Goal: Task Accomplishment & Management: Use online tool/utility

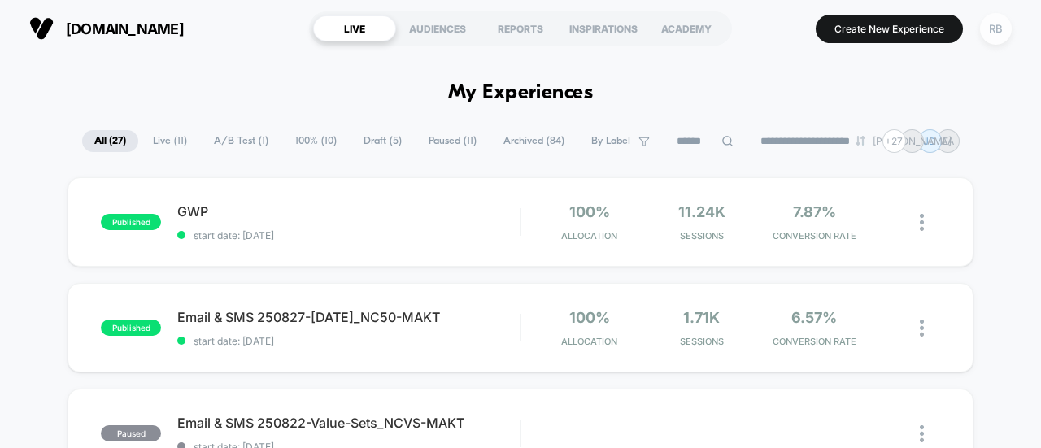
click at [997, 28] on div "RB" at bounding box center [996, 29] width 32 height 32
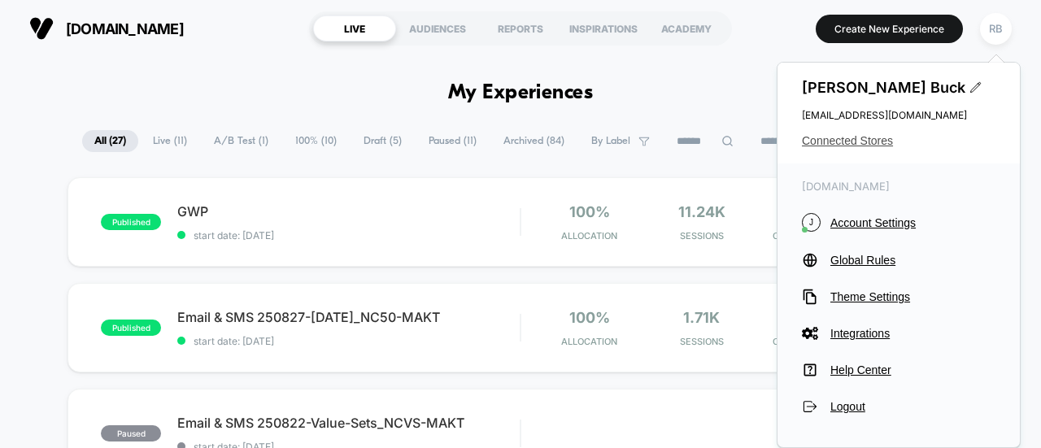
click at [825, 146] on span "Connected Stores" at bounding box center [899, 140] width 194 height 13
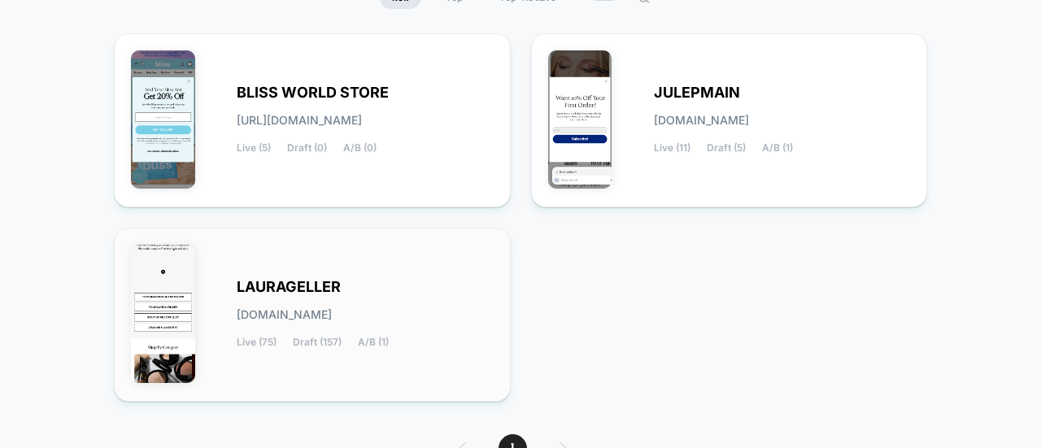
scroll to position [189, 0]
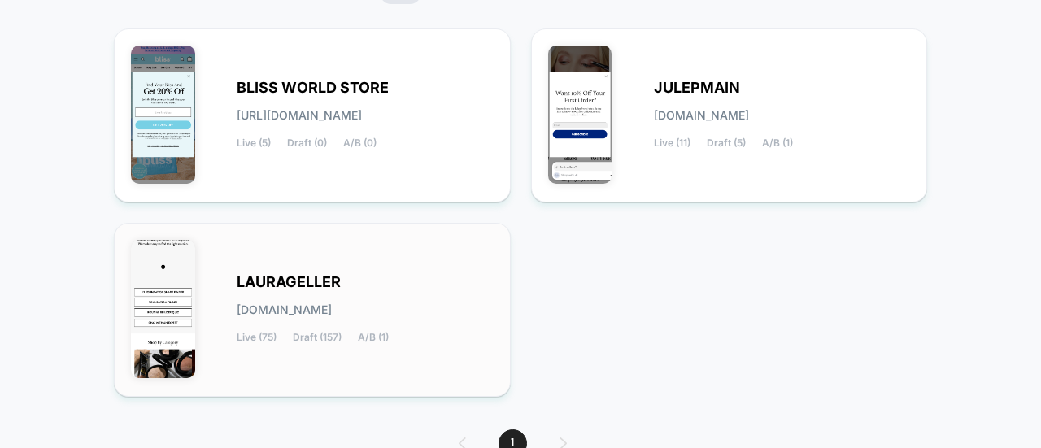
click at [301, 324] on div "[PERSON_NAME][DOMAIN_NAME] Live (75) Draft (157) A/B (1)" at bounding box center [365, 309] width 257 height 67
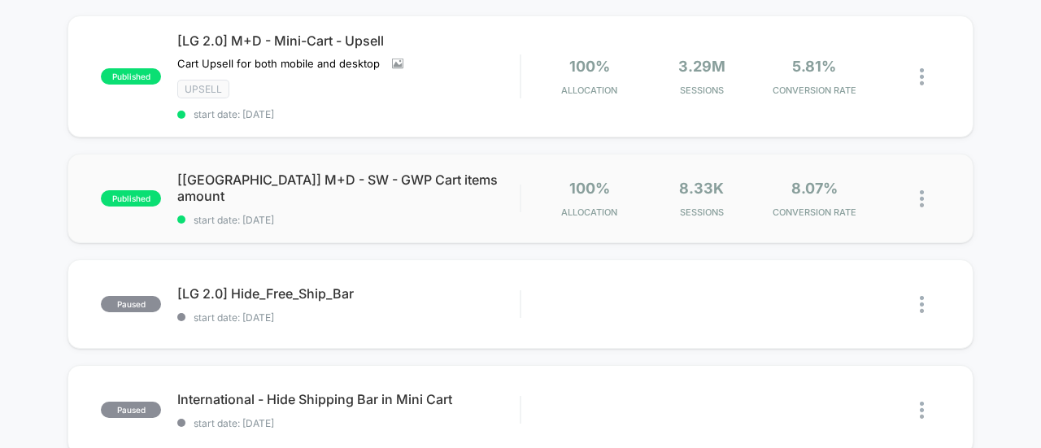
scroll to position [489, 0]
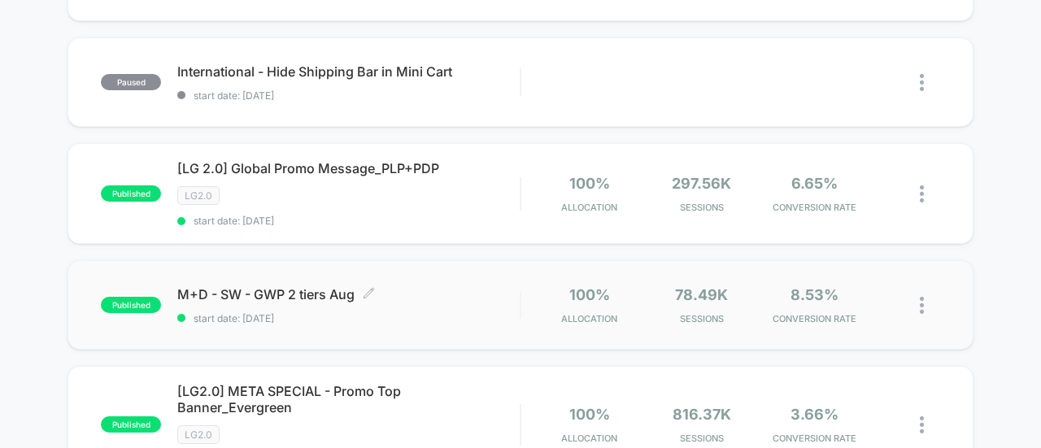
click at [241, 298] on div "M+D - SW - GWP 2 tiers Aug Click to edit experience details Click to edit exper…" at bounding box center [348, 305] width 342 height 38
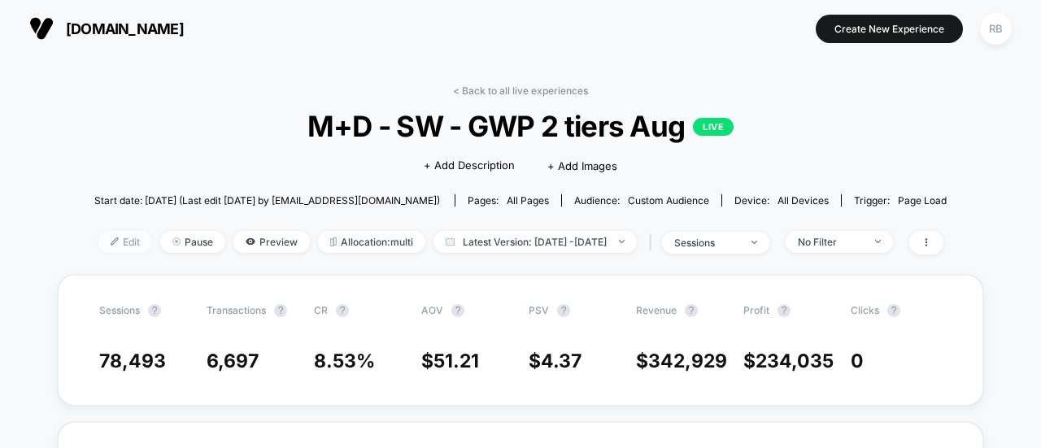
click at [98, 245] on span "Edit" at bounding box center [125, 242] width 54 height 22
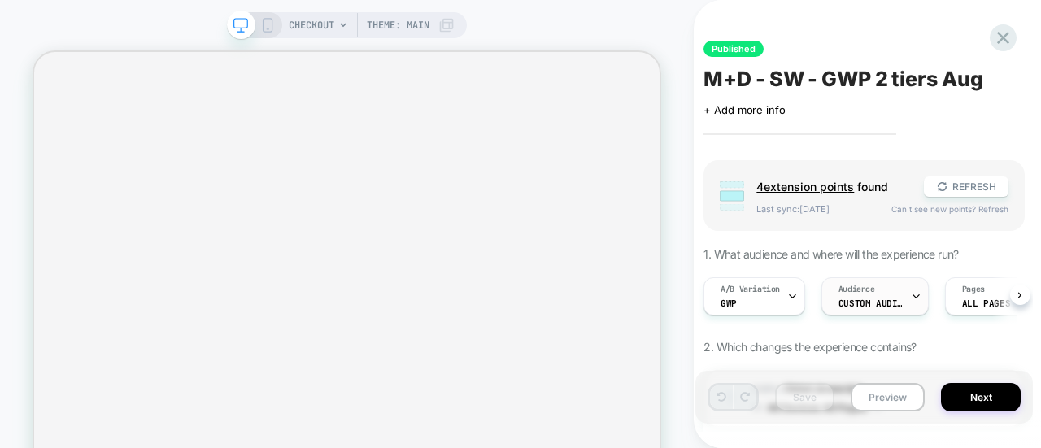
scroll to position [0, 1]
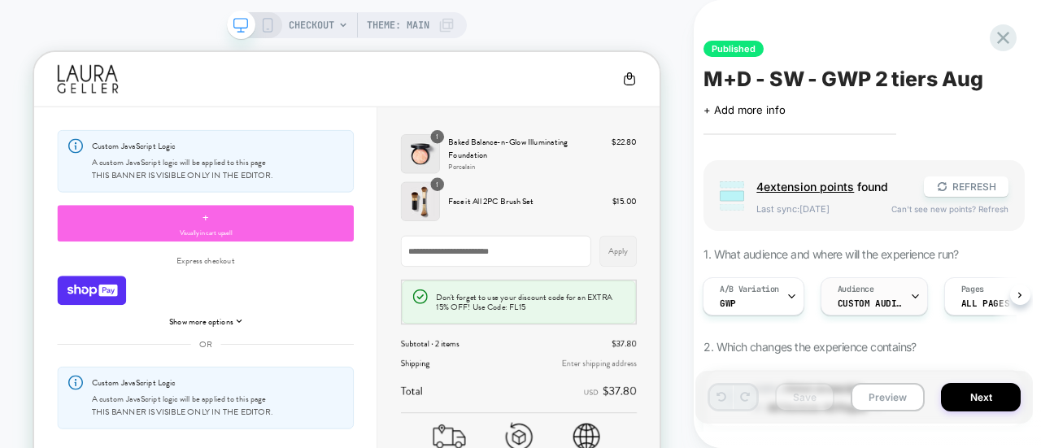
click at [862, 294] on div "Audience Custom Audience" at bounding box center [870, 296] width 98 height 37
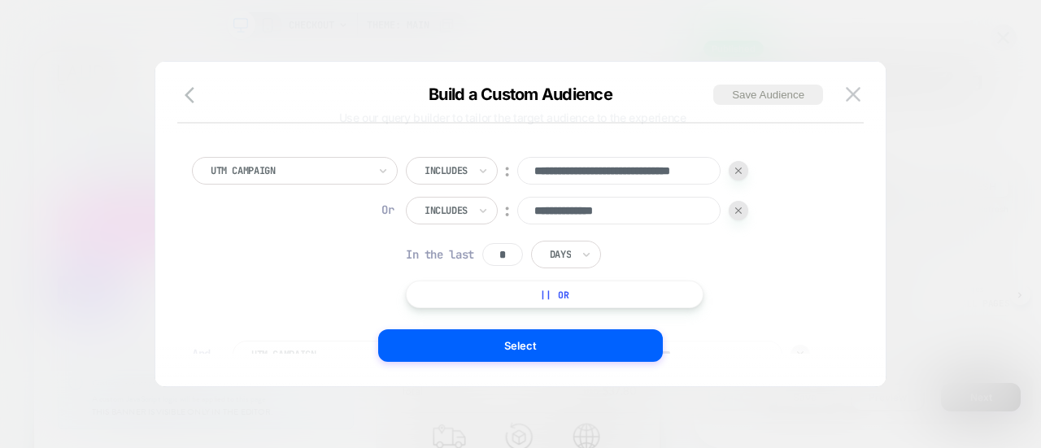
scroll to position [33, 0]
click at [519, 286] on button "|| Or" at bounding box center [555, 294] width 298 height 28
click at [439, 258] on div "Is" at bounding box center [435, 250] width 59 height 28
click at [440, 253] on div "Is" at bounding box center [435, 250] width 59 height 28
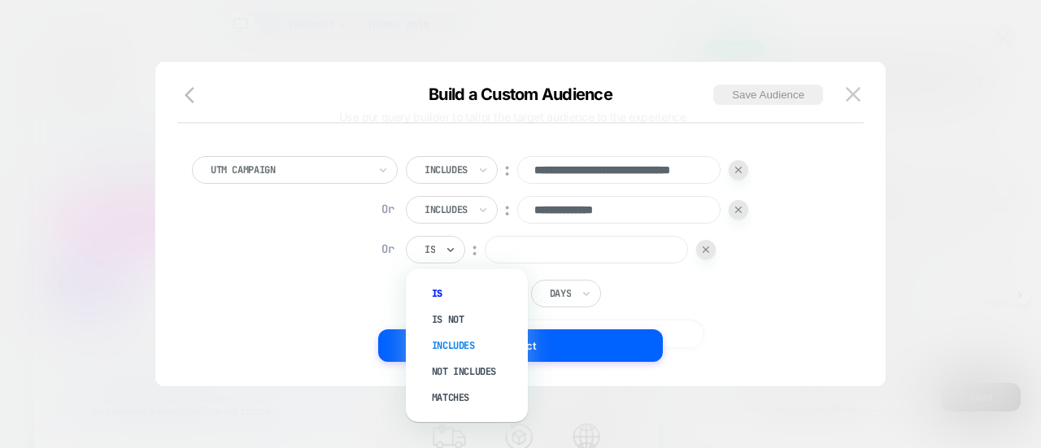
click at [449, 340] on div "Includes" at bounding box center [475, 346] width 106 height 26
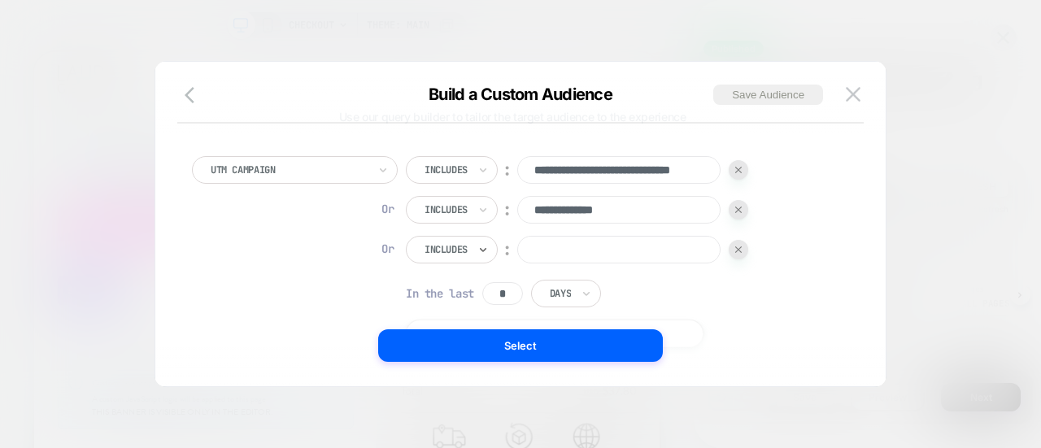
click at [615, 255] on input at bounding box center [618, 250] width 203 height 28
paste input "**********"
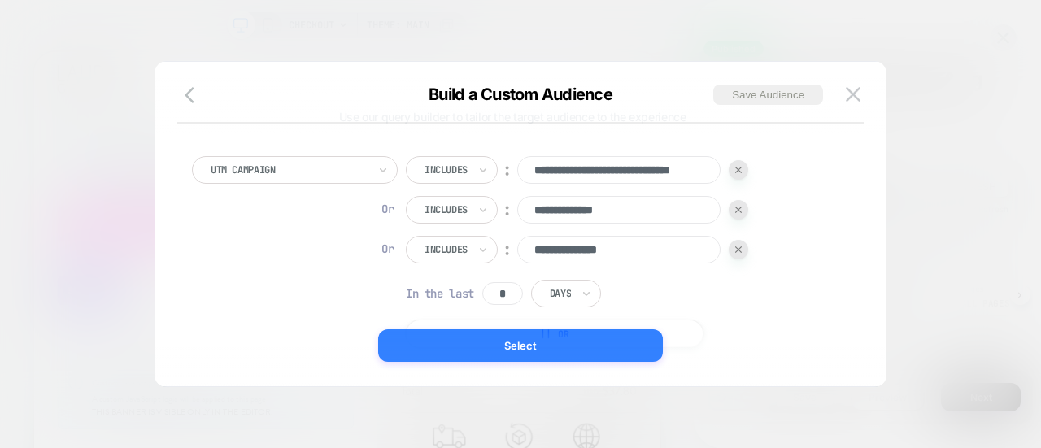
type input "**********"
click at [539, 342] on button "Select" at bounding box center [520, 345] width 285 height 33
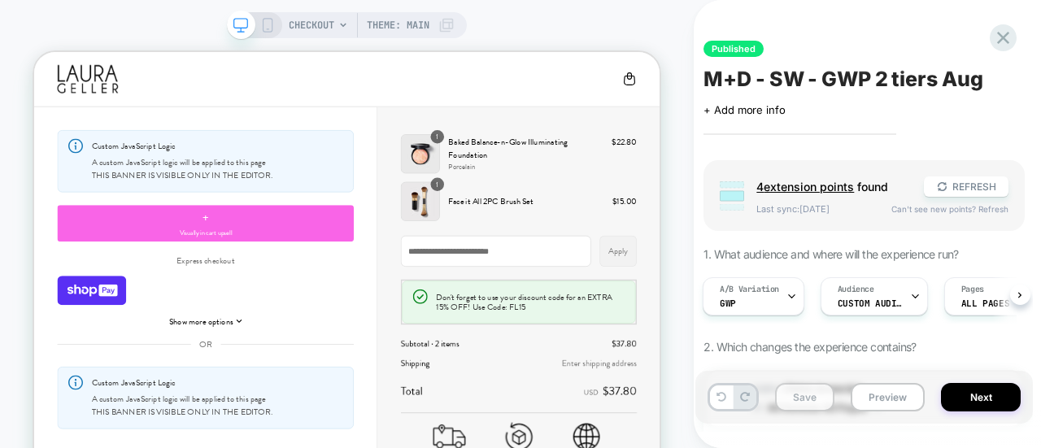
click at [795, 396] on button "Save" at bounding box center [804, 397] width 59 height 28
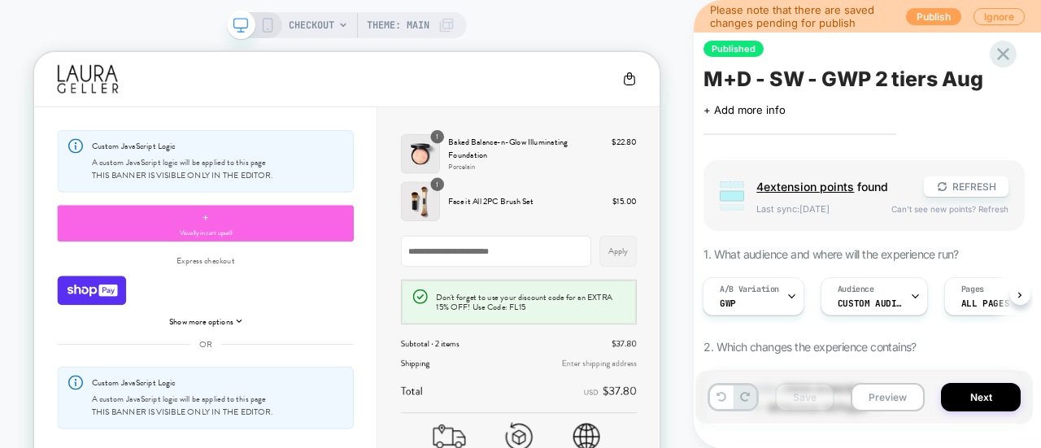
click at [933, 12] on button "Publish" at bounding box center [933, 16] width 55 height 17
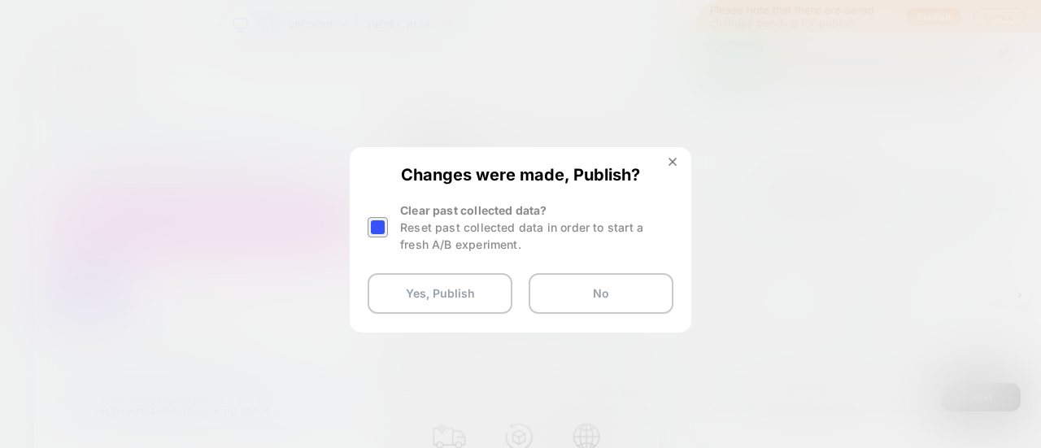
click at [376, 227] on div at bounding box center [378, 227] width 20 height 20
click at [418, 279] on button "Yes, Publish" at bounding box center [440, 293] width 145 height 41
